Goal: Information Seeking & Learning: Learn about a topic

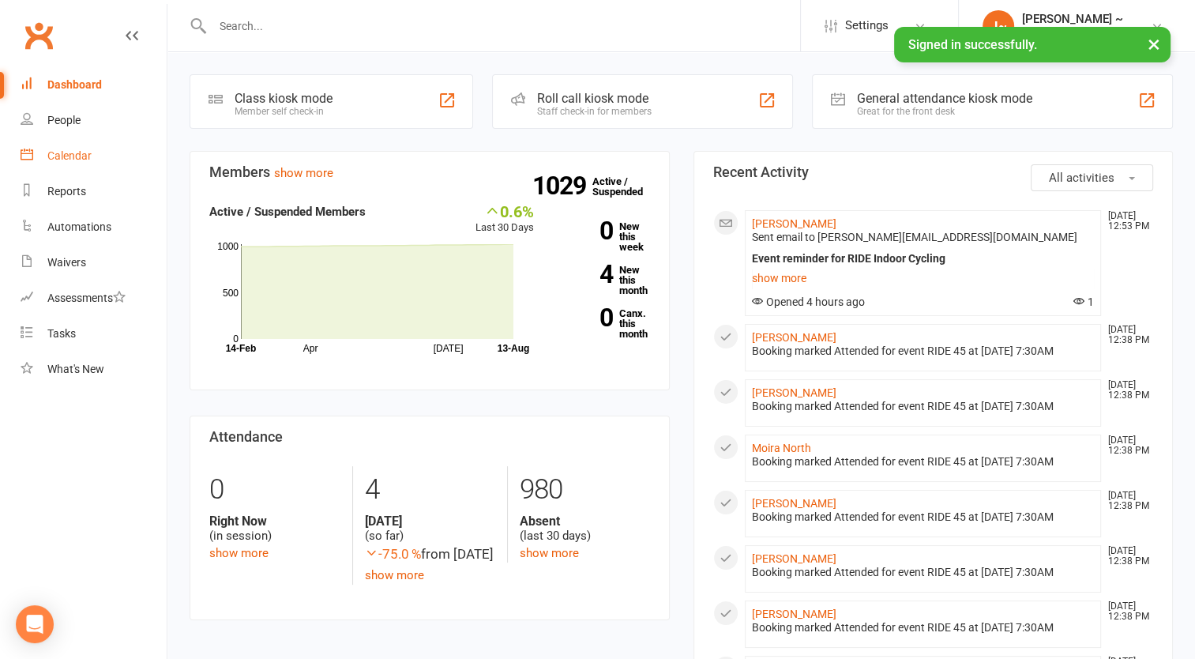
click at [77, 153] on div "Calendar" at bounding box center [69, 155] width 44 height 13
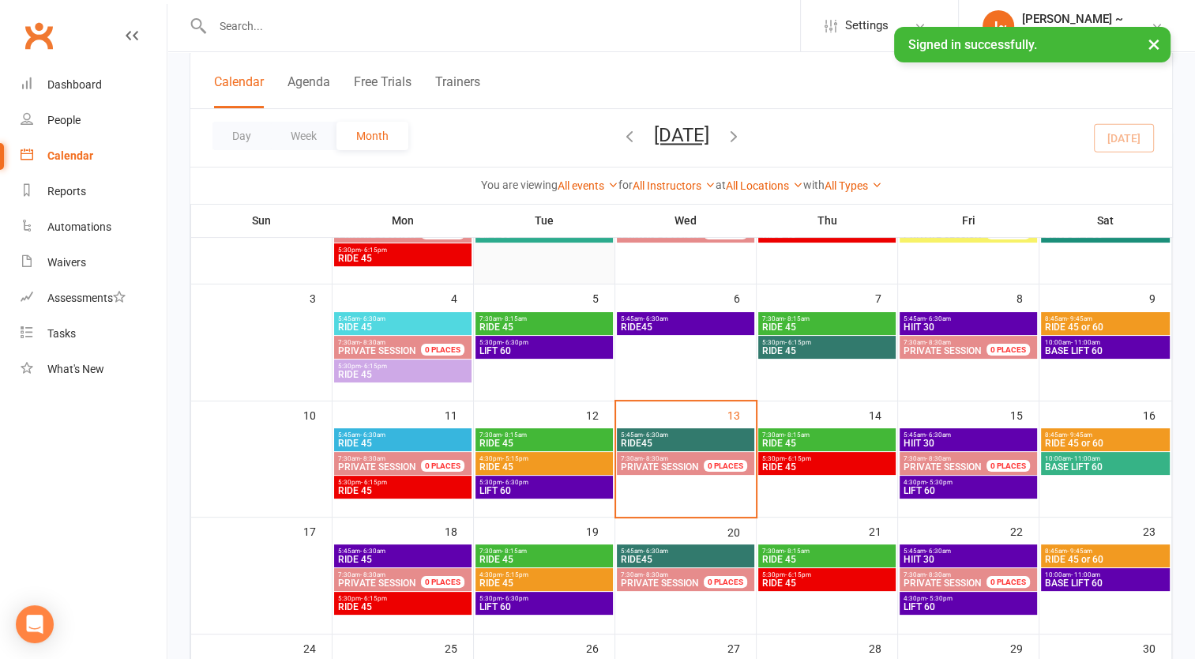
scroll to position [316, 0]
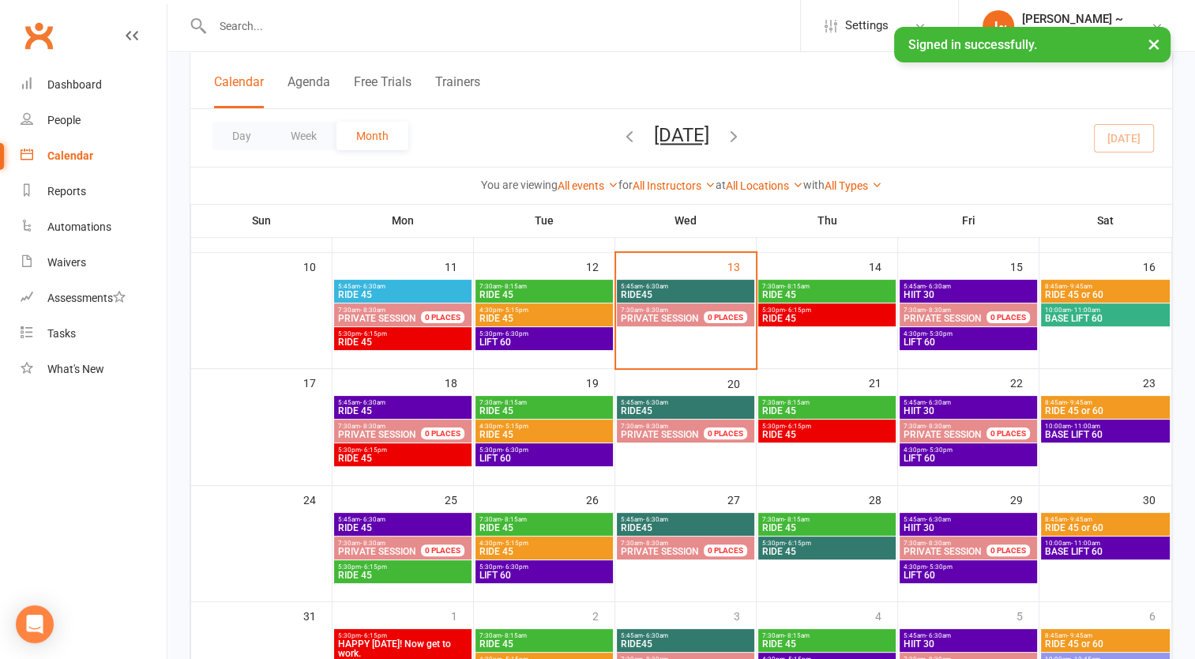
click at [376, 288] on span "- 6:30am" at bounding box center [372, 286] width 25 height 7
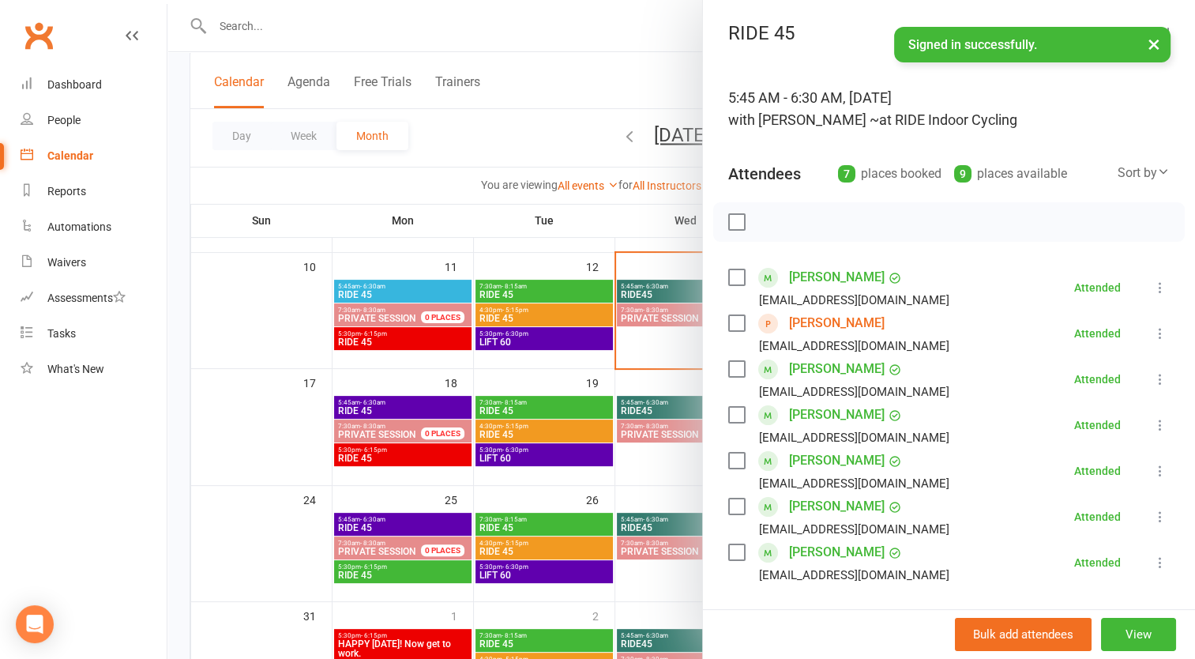
click at [376, 288] on div at bounding box center [681, 329] width 1028 height 659
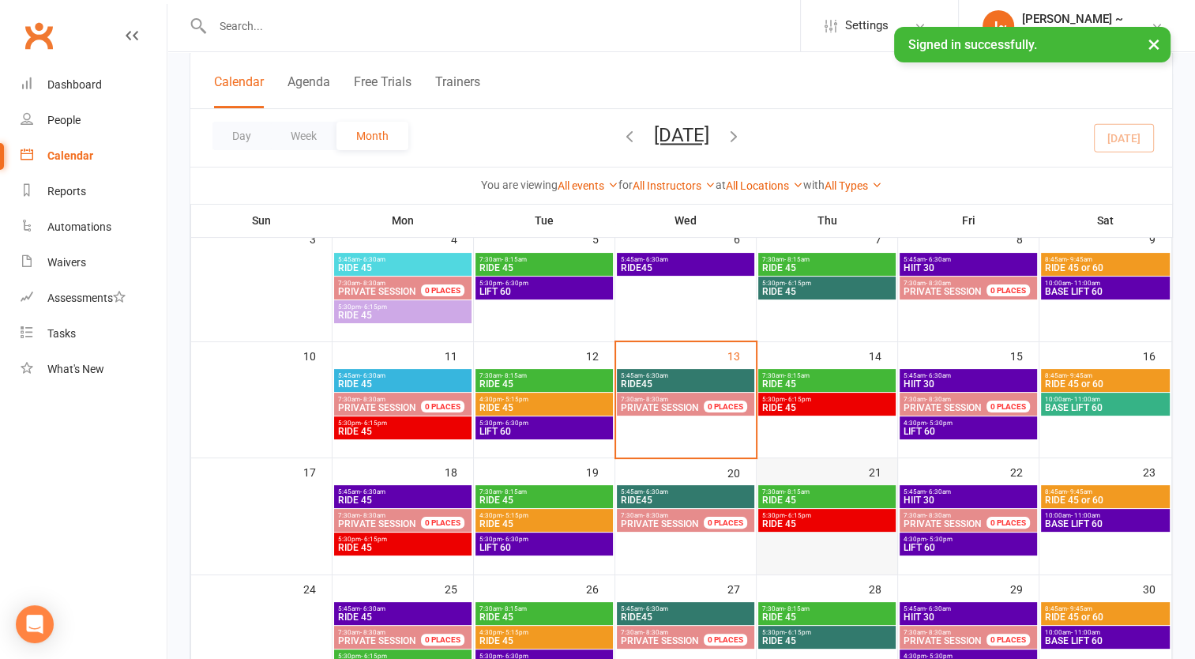
scroll to position [237, 0]
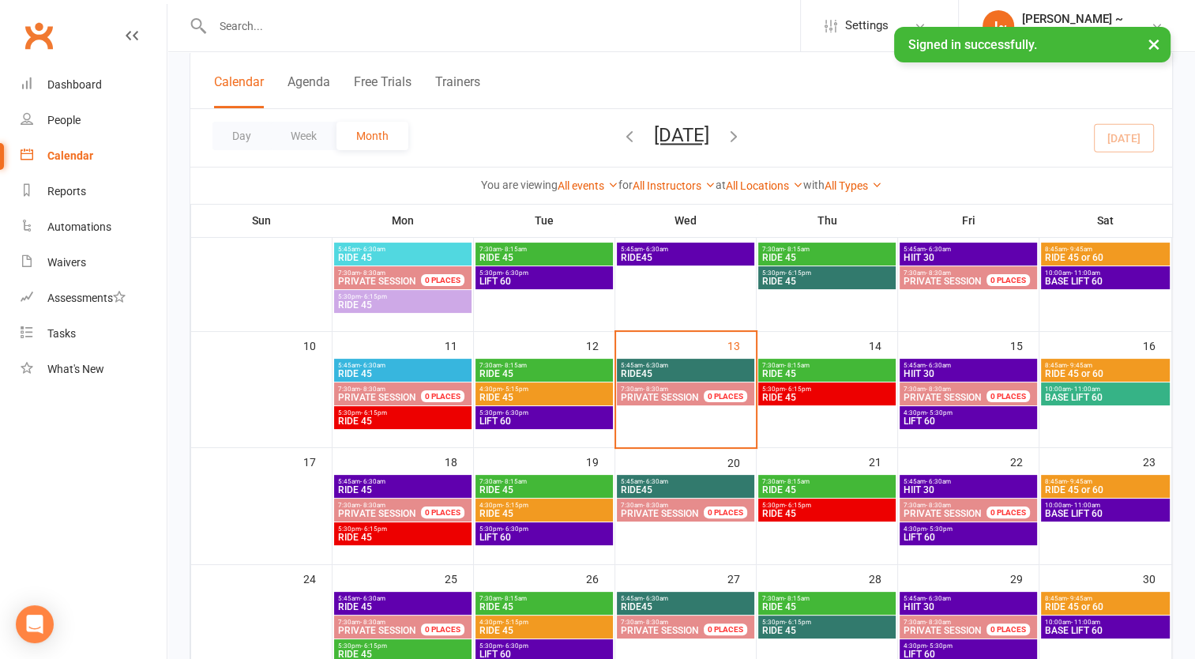
click at [530, 388] on span "4:30pm - 5:15pm" at bounding box center [544, 389] width 131 height 7
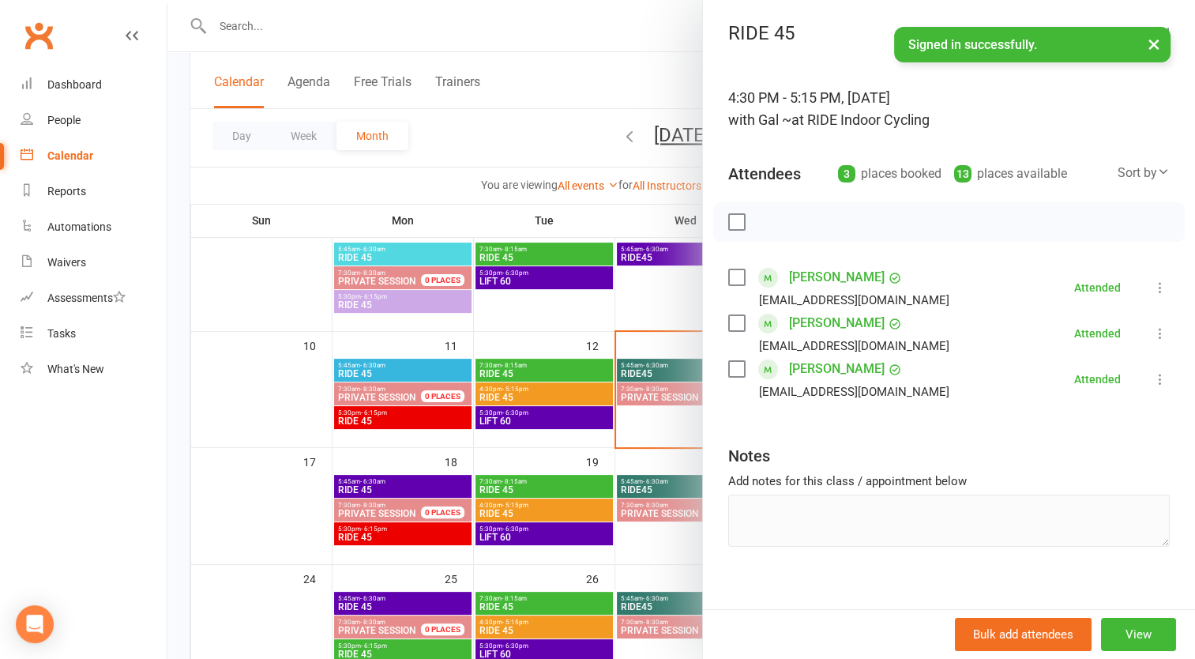
click at [530, 388] on div at bounding box center [681, 329] width 1028 height 659
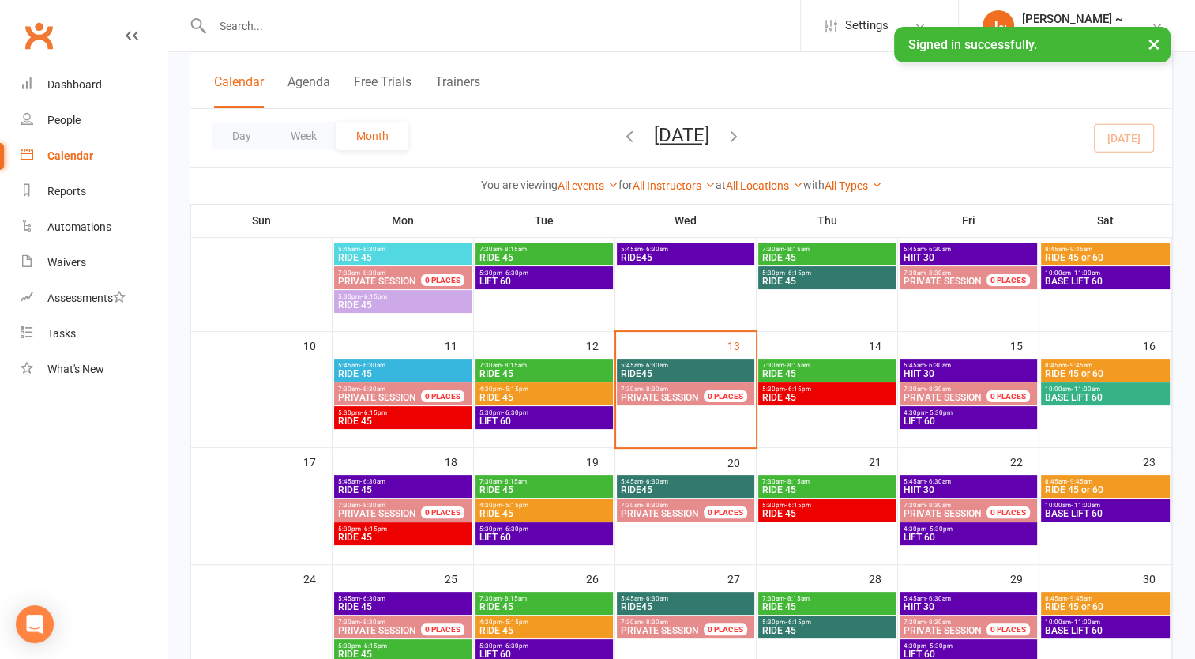
click at [525, 371] on span "RIDE 45" at bounding box center [544, 373] width 131 height 9
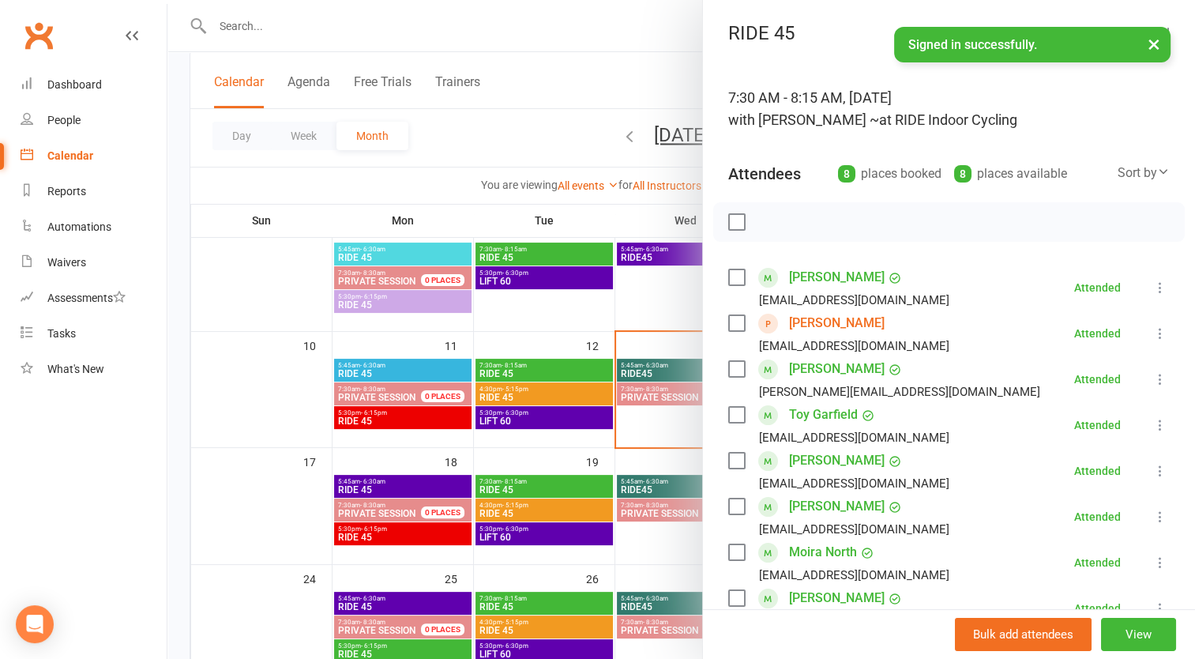
click at [525, 371] on div at bounding box center [681, 329] width 1028 height 659
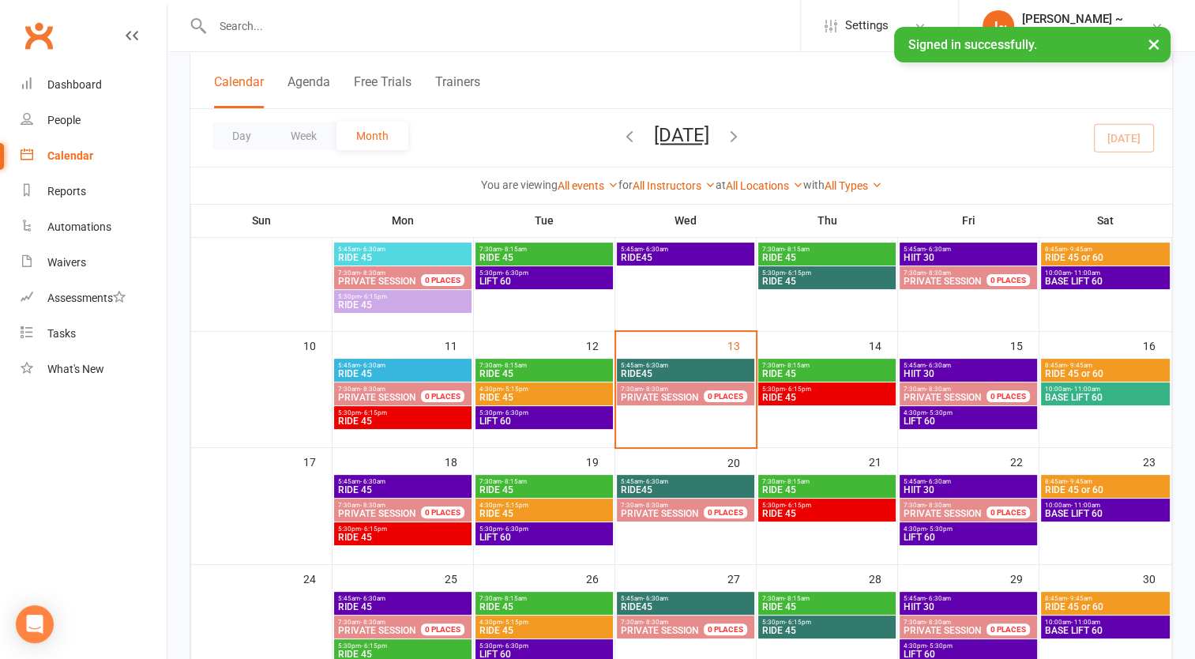
click at [515, 419] on span "LIFT 60" at bounding box center [544, 420] width 131 height 9
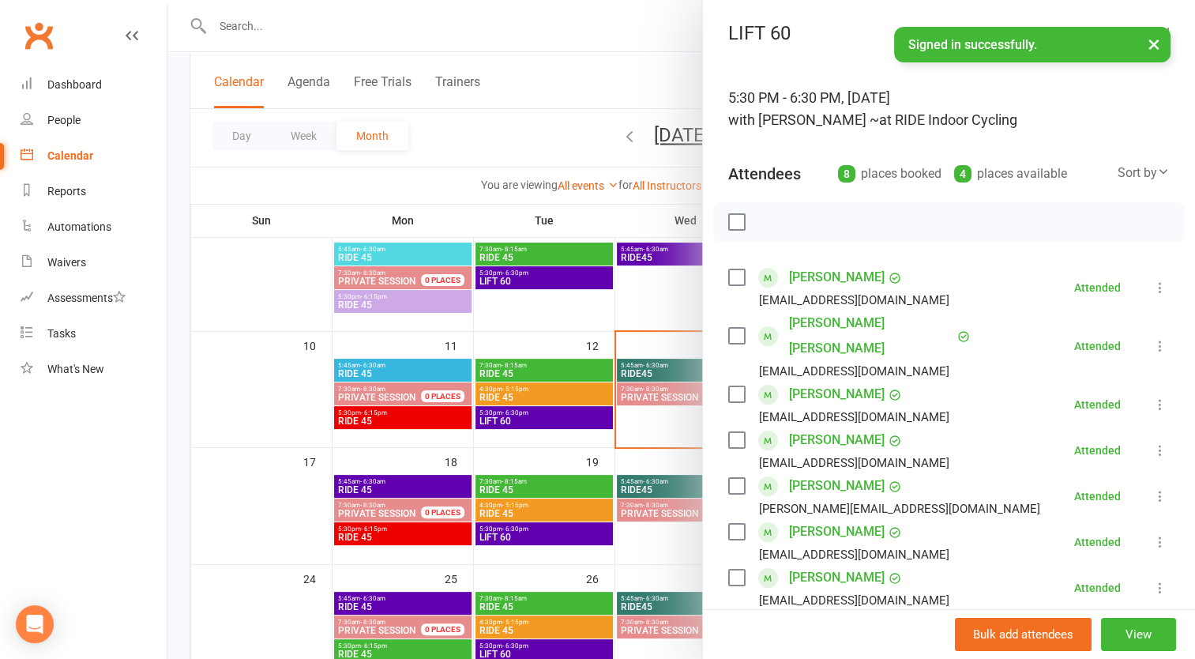
click at [515, 419] on div at bounding box center [681, 329] width 1028 height 659
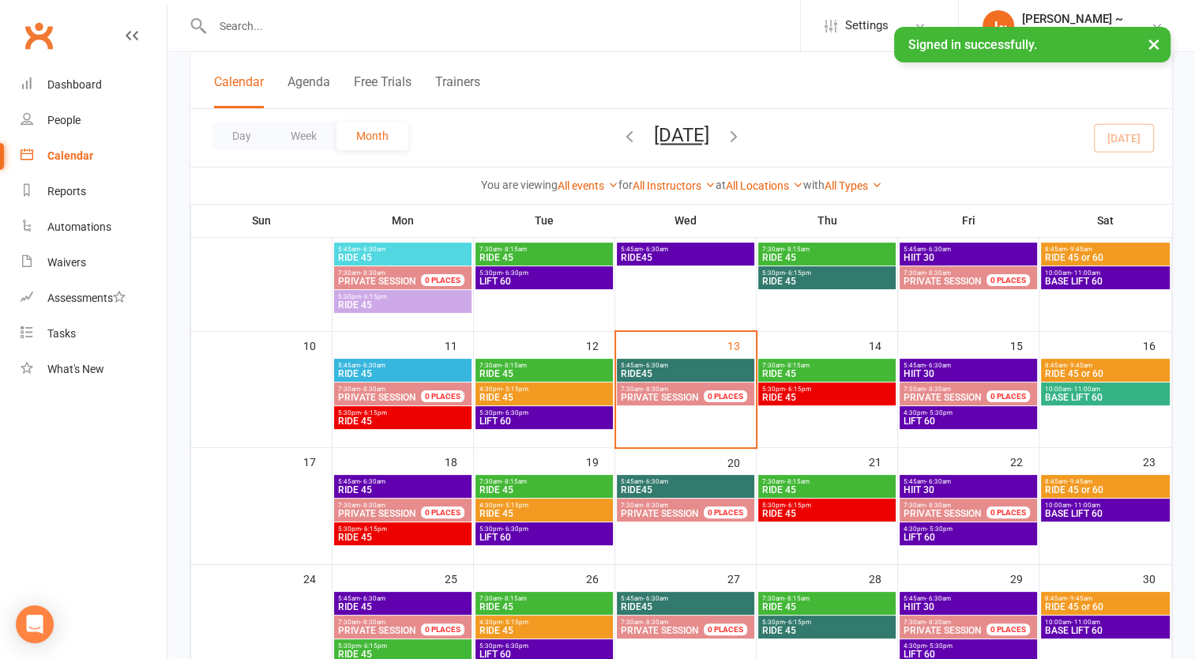
click at [653, 364] on span "- 6:30am" at bounding box center [655, 365] width 25 height 7
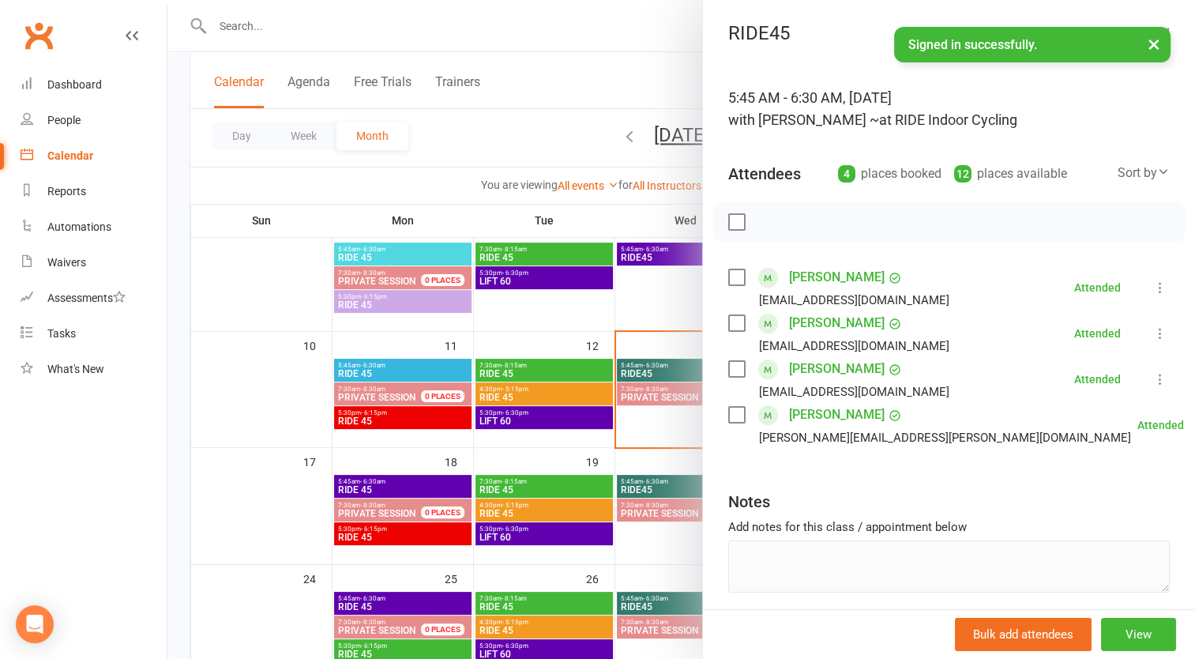
click at [653, 364] on div at bounding box center [681, 329] width 1028 height 659
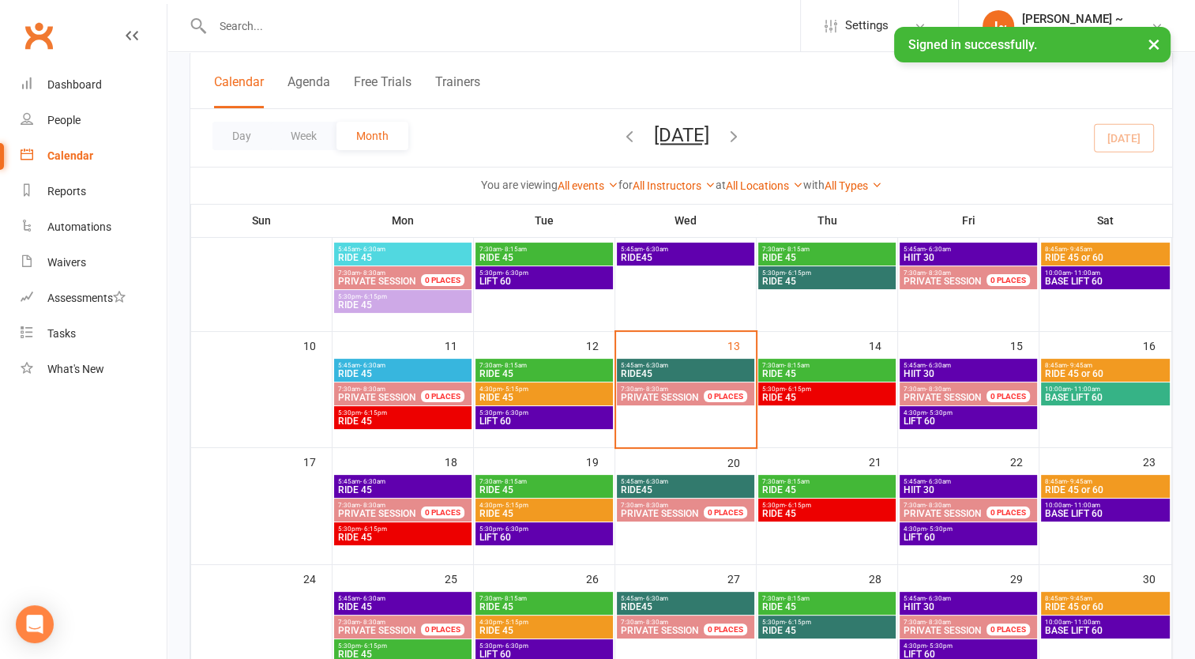
click at [815, 363] on span "7:30am - 8:15am" at bounding box center [827, 365] width 131 height 7
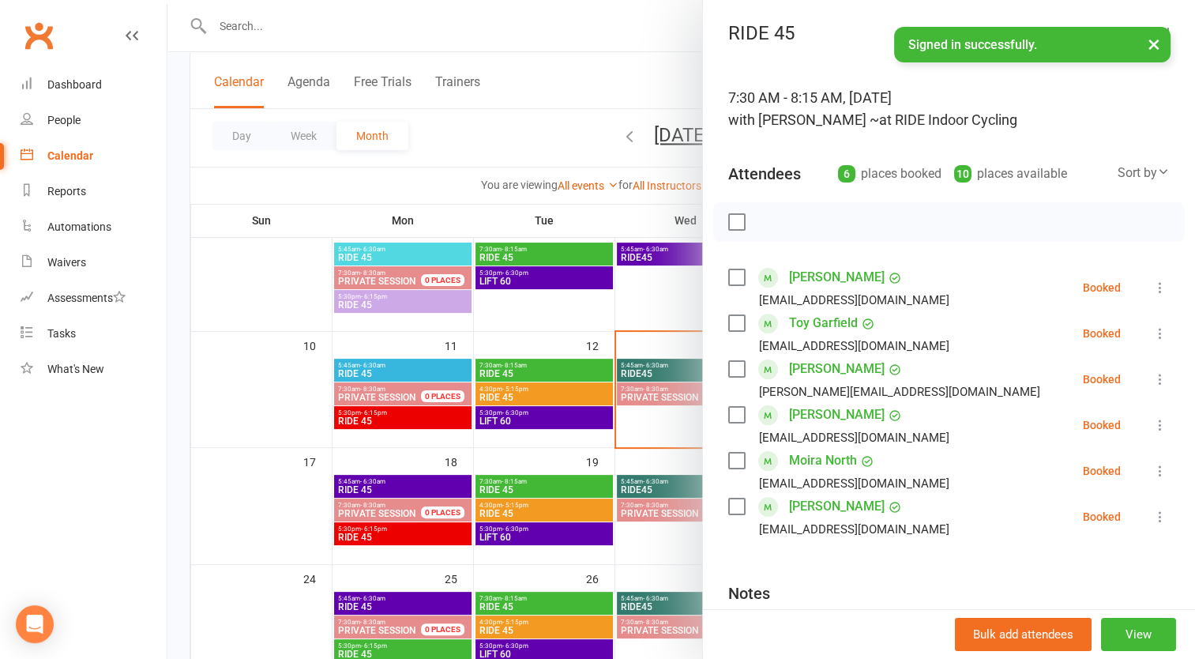
click at [111, 431] on nav "Clubworx Dashboard People Calendar Reports Automations Waivers Assessments Task…" at bounding box center [83, 333] width 167 height 659
click at [533, 2] on div at bounding box center [681, 329] width 1028 height 659
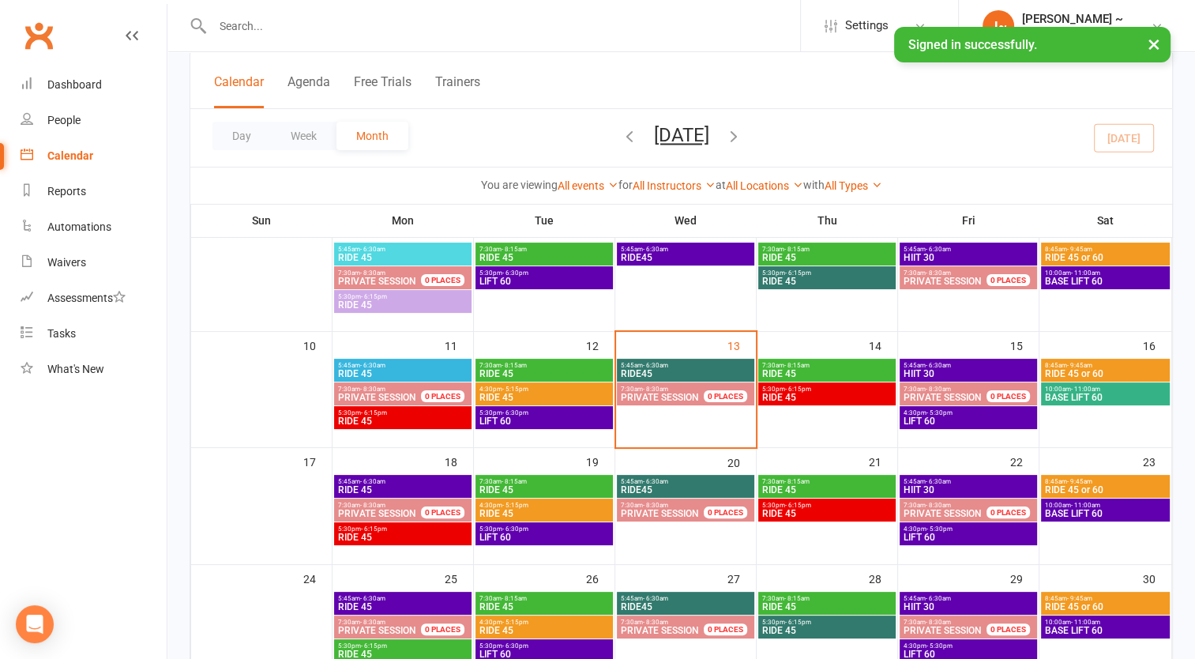
click at [937, 366] on span "- 6:30am" at bounding box center [938, 365] width 25 height 7
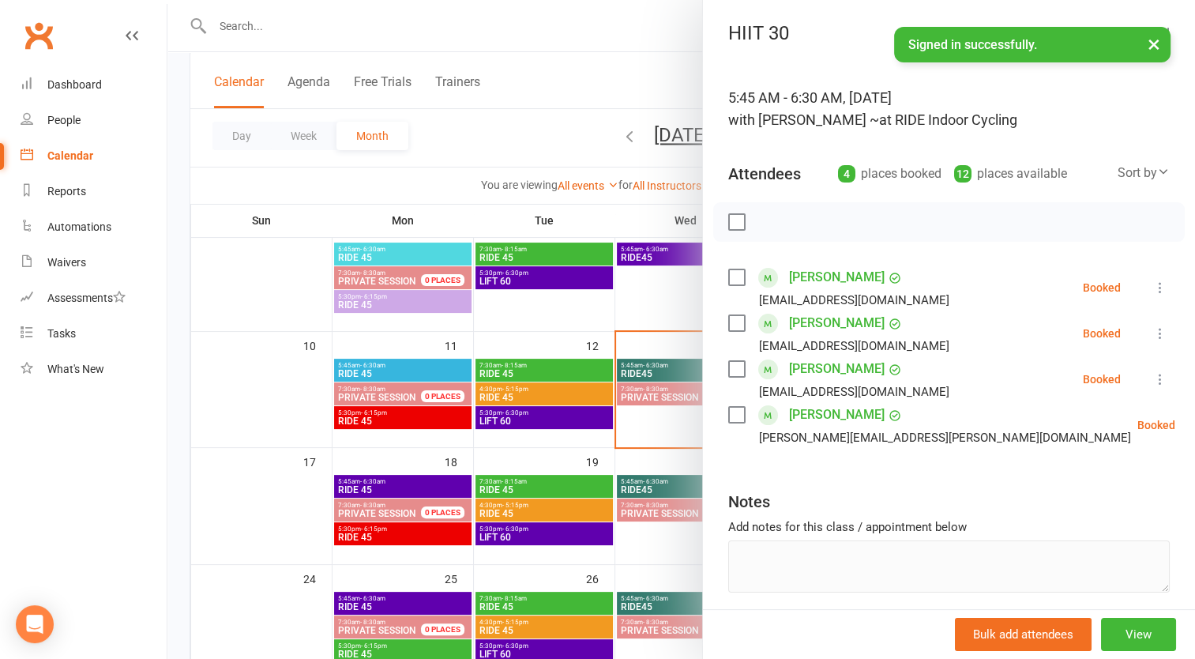
click at [556, 38] on div at bounding box center [681, 329] width 1028 height 659
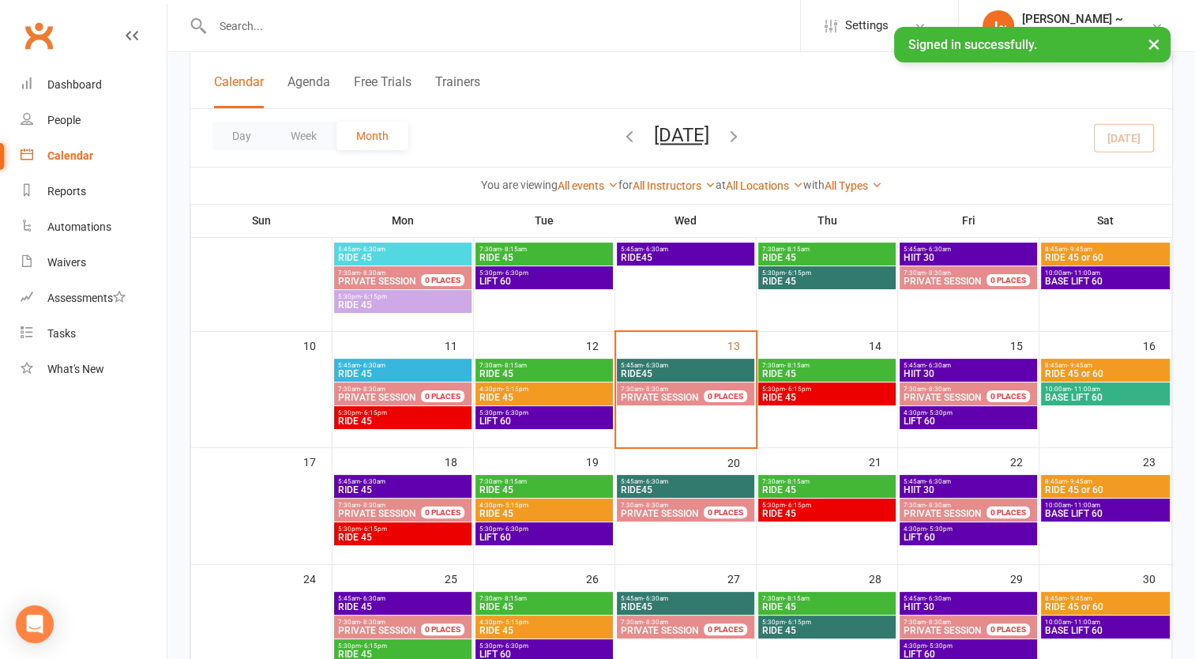
click at [814, 369] on span "RIDE 45" at bounding box center [827, 373] width 131 height 9
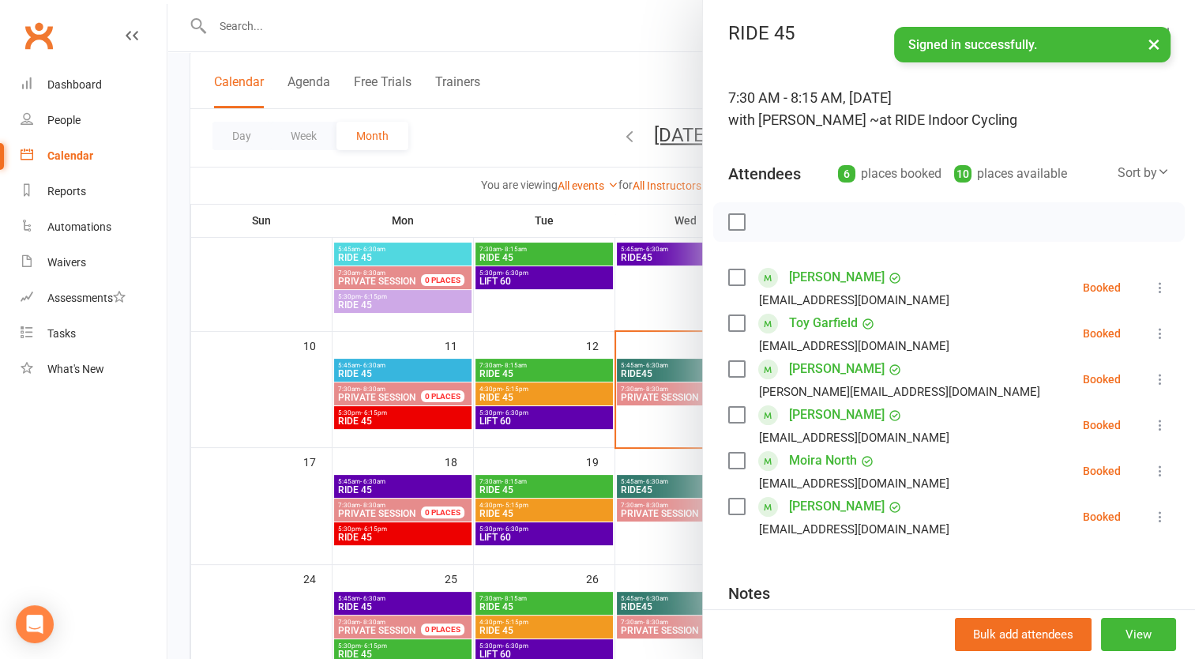
click at [583, 30] on div at bounding box center [681, 329] width 1028 height 659
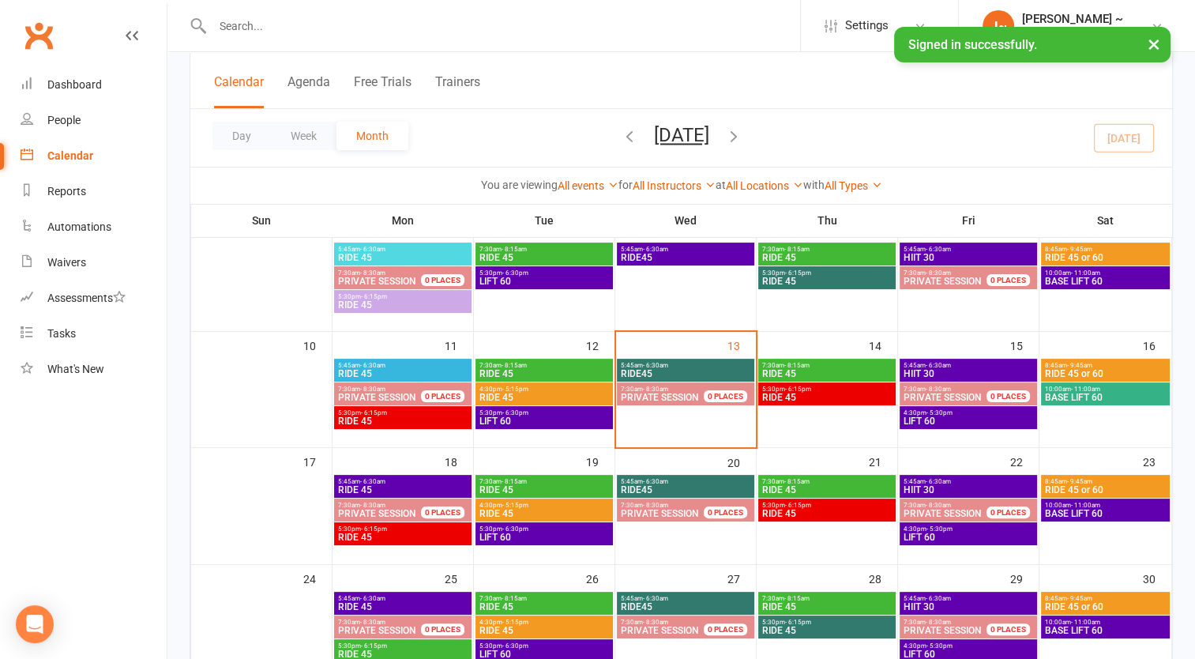
click at [1112, 397] on span "BASE LIFT 60" at bounding box center [1105, 397] width 123 height 9
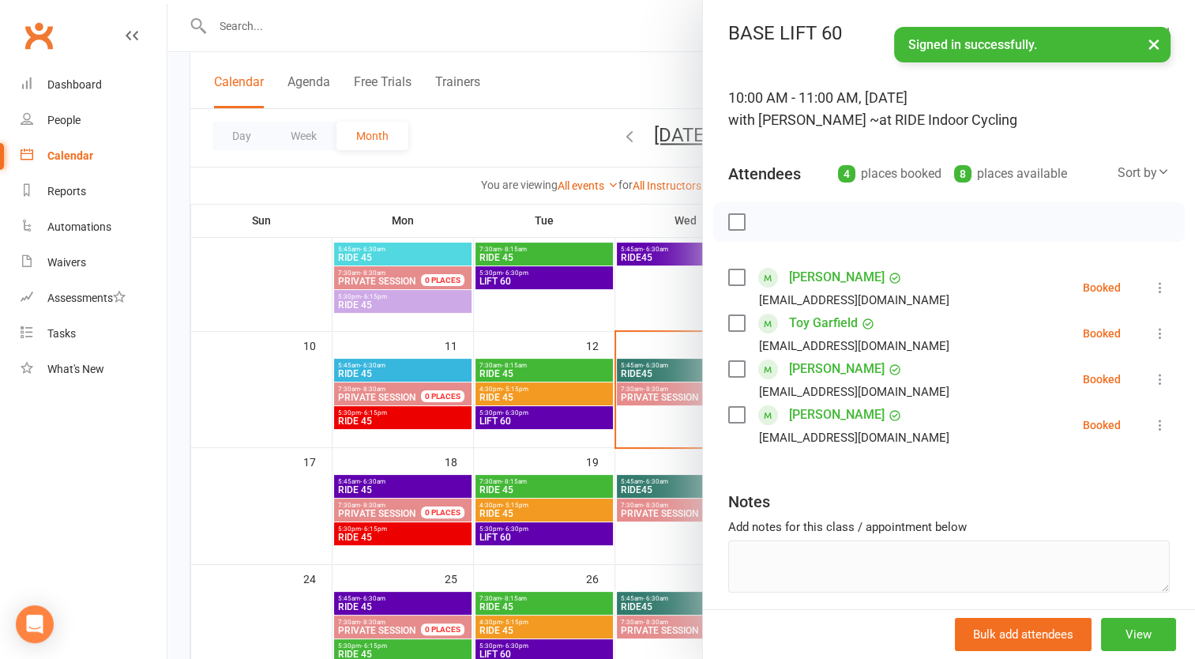
click at [538, 13] on div at bounding box center [681, 329] width 1028 height 659
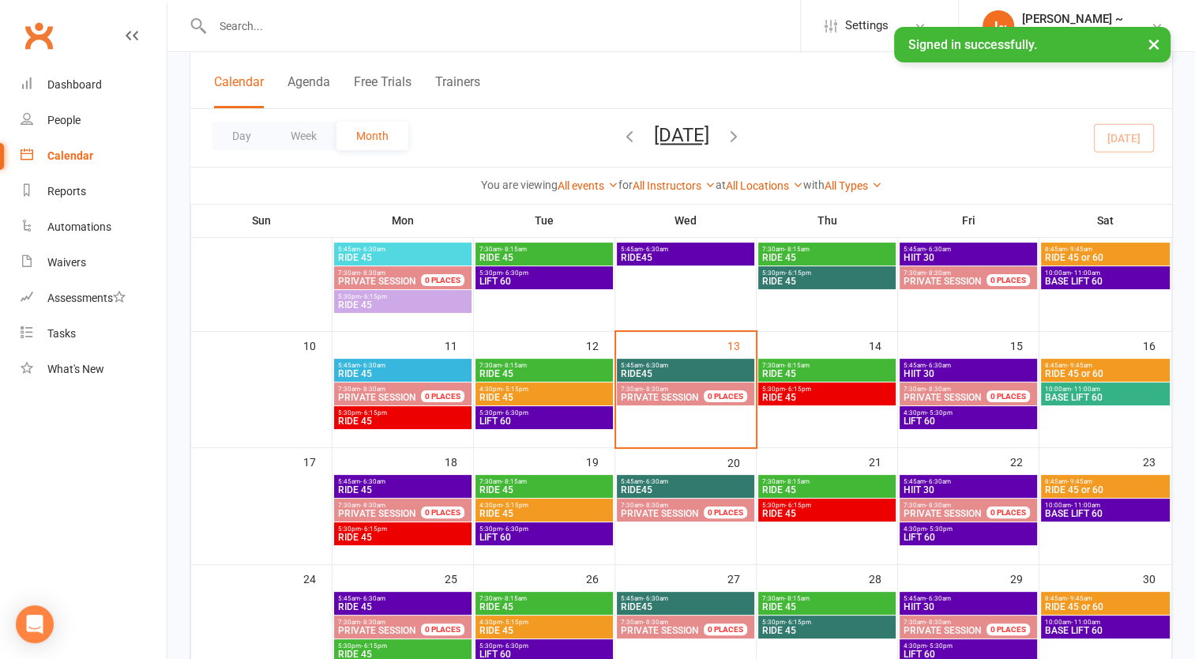
click at [386, 374] on span "RIDE 45" at bounding box center [402, 373] width 131 height 9
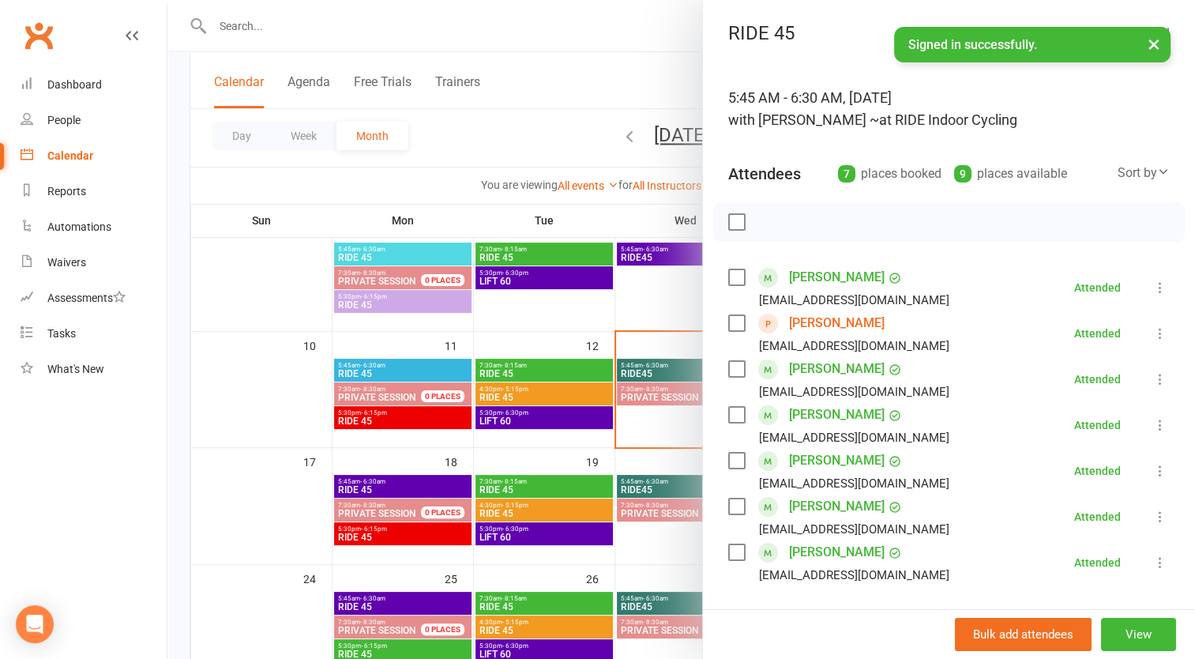
click at [386, 374] on div at bounding box center [681, 329] width 1028 height 659
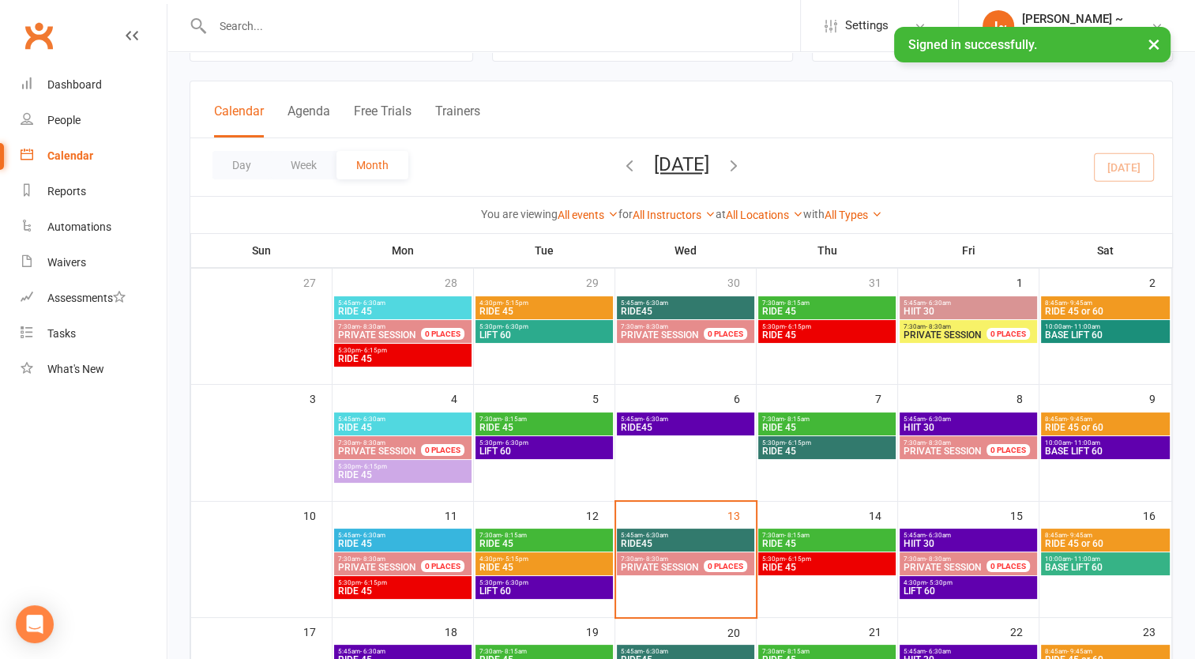
scroll to position [158, 0]
